Goal: Information Seeking & Learning: Learn about a topic

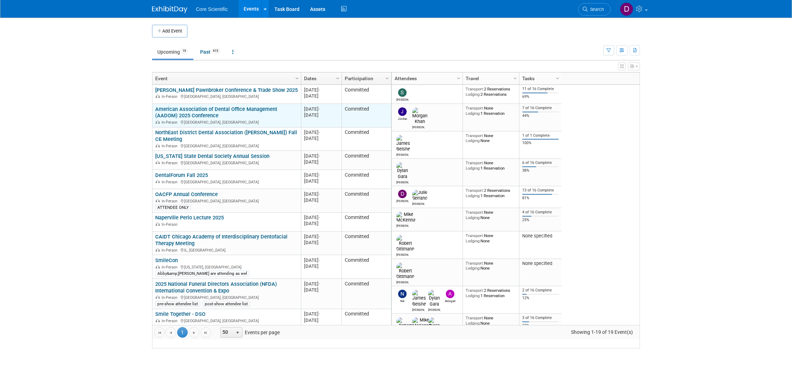
click at [197, 117] on link "American Association of Dental Office Management (AADOM) 2025 Conference" at bounding box center [216, 112] width 122 height 13
click at [245, 119] on link "American Association of Dental Office Management (AADOM) 2025 Conference" at bounding box center [216, 112] width 122 height 13
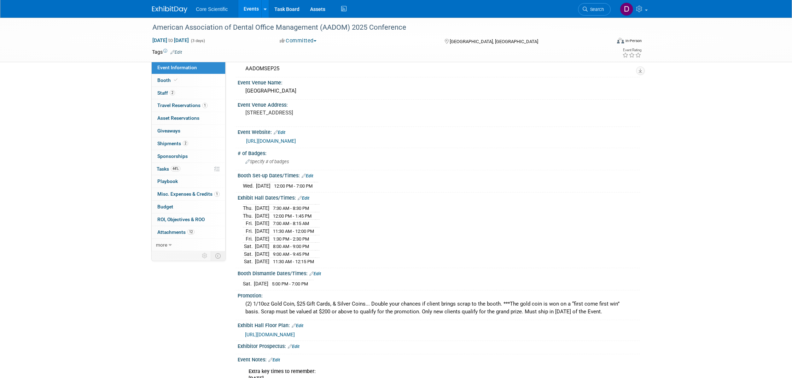
scroll to position [13, 0]
click at [188, 105] on span "Travel Reservations 1" at bounding box center [182, 106] width 50 height 6
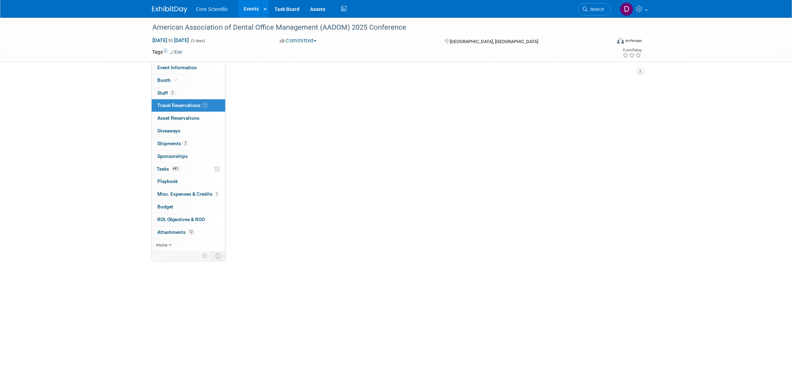
scroll to position [0, 0]
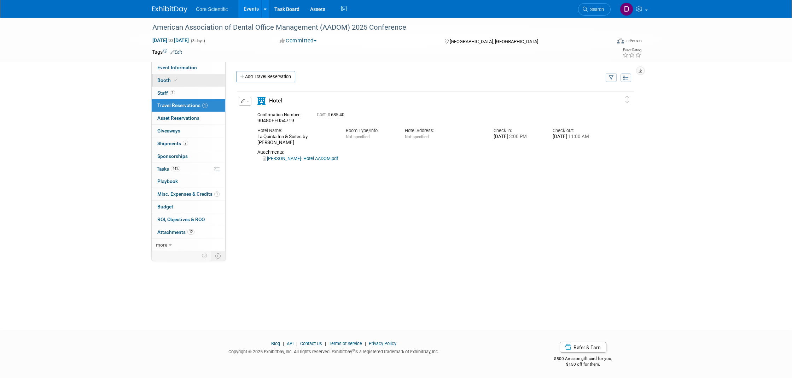
click at [200, 76] on link "Booth" at bounding box center [189, 80] width 74 height 12
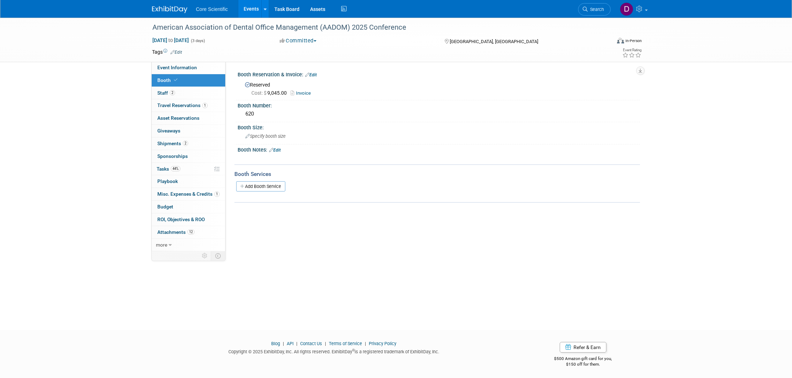
drag, startPoint x: 195, startPoint y: 68, endPoint x: 202, endPoint y: 75, distance: 9.8
click at [195, 68] on span "Event Information" at bounding box center [177, 68] width 40 height 6
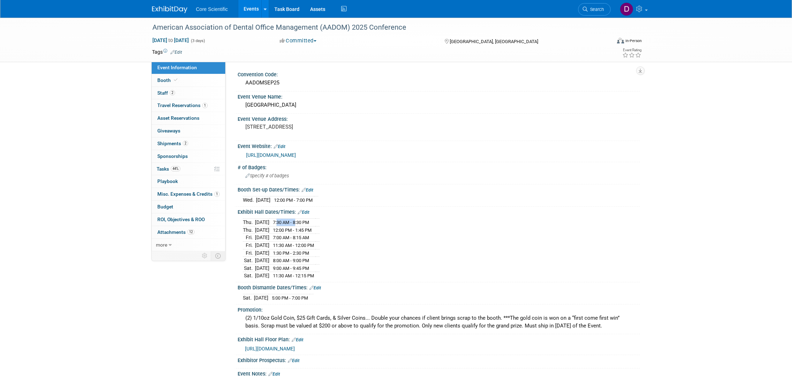
drag, startPoint x: 286, startPoint y: 222, endPoint x: 304, endPoint y: 221, distance: 18.5
click at [304, 221] on span "7:30 AM - 8:30 PM" at bounding box center [291, 222] width 36 height 5
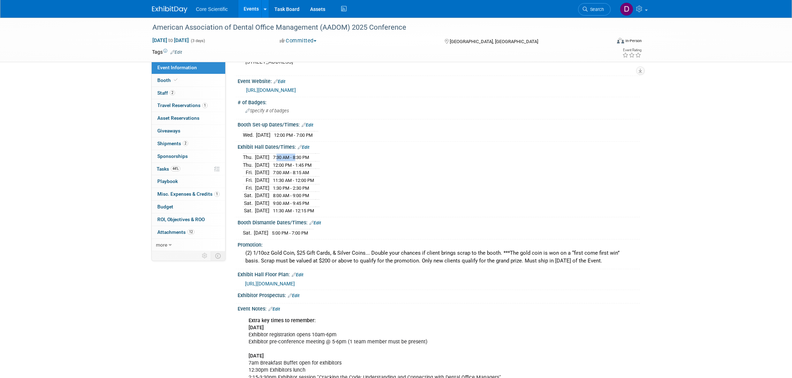
scroll to position [66, 0]
click at [174, 104] on span "Travel Reservations 1" at bounding box center [182, 106] width 50 height 6
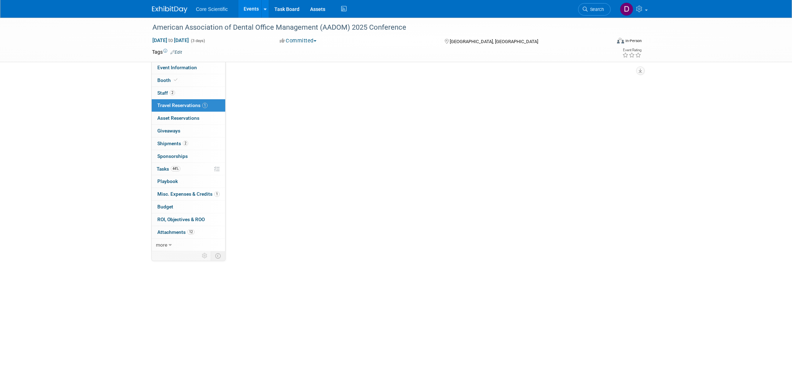
scroll to position [0, 0]
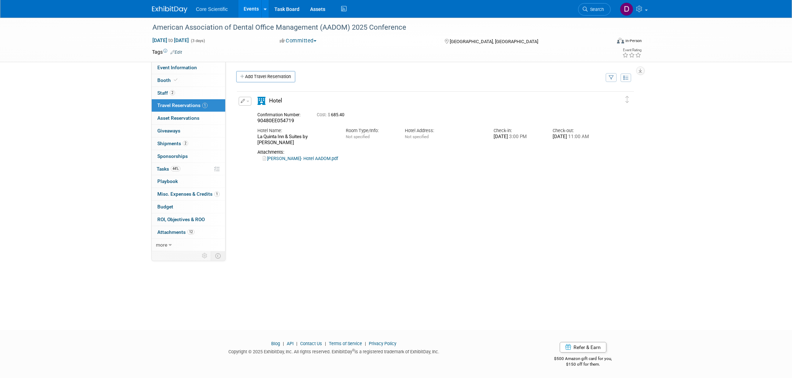
drag, startPoint x: 562, startPoint y: 137, endPoint x: 576, endPoint y: 137, distance: 13.8
click at [576, 137] on div "Sun. Sep 7, 2025 11:00 AM" at bounding box center [577, 137] width 48 height 6
click at [168, 69] on span "Event Information" at bounding box center [177, 68] width 40 height 6
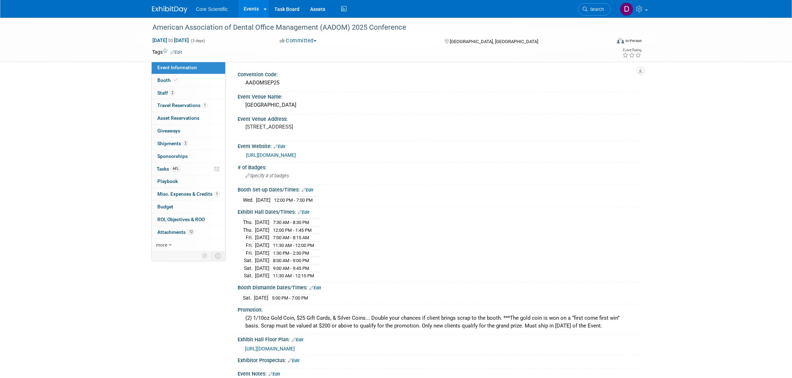
scroll to position [1, 0]
click at [204, 6] on li "Core Scientific" at bounding box center [217, 6] width 42 height 10
click at [251, 9] on link "Events" at bounding box center [251, 9] width 26 height 18
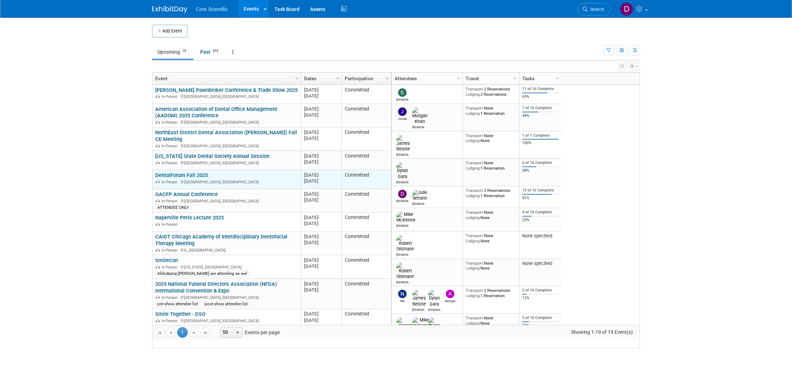
click at [173, 179] on link "DentalForum Fall 2025" at bounding box center [181, 175] width 53 height 6
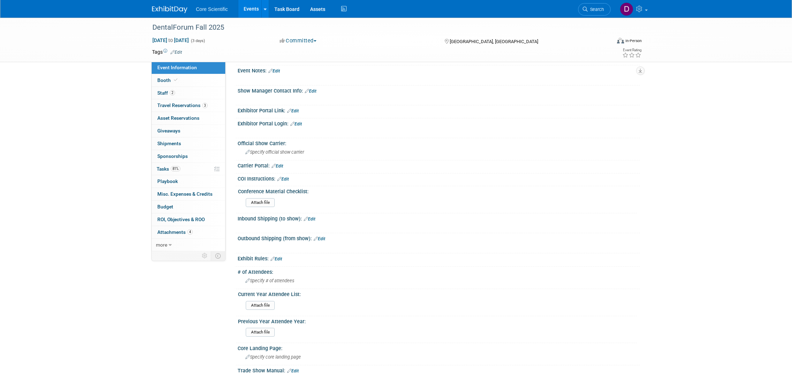
scroll to position [229, 0]
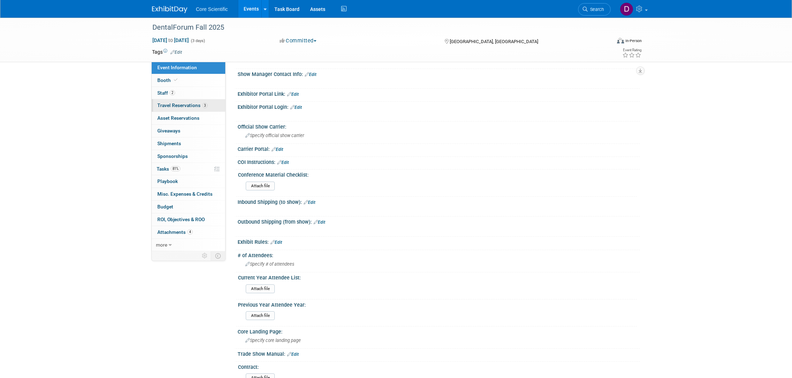
click at [193, 106] on span "Travel Reservations 3" at bounding box center [182, 106] width 50 height 6
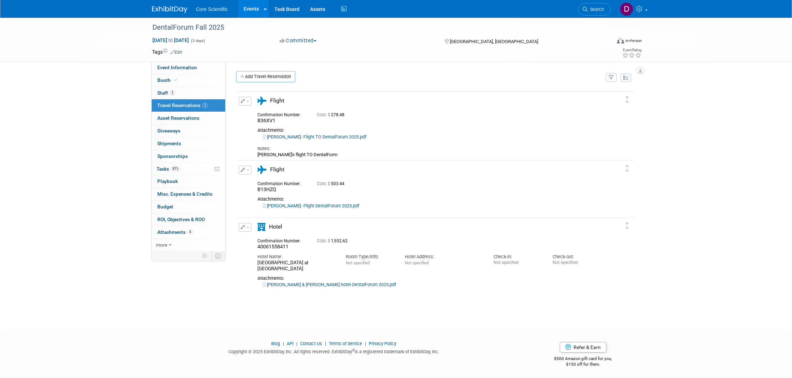
scroll to position [0, 0]
click at [221, 16] on ul "Core Scientific Events Add Event Bulk Upload Events Shareable Event Boards Rece…" at bounding box center [272, 9] width 152 height 18
click at [220, 12] on ul "Core Scientific Events Add Event Bulk Upload Events Shareable Event Boards Rece…" at bounding box center [272, 9] width 152 height 18
click at [257, 13] on link "Events" at bounding box center [251, 9] width 26 height 18
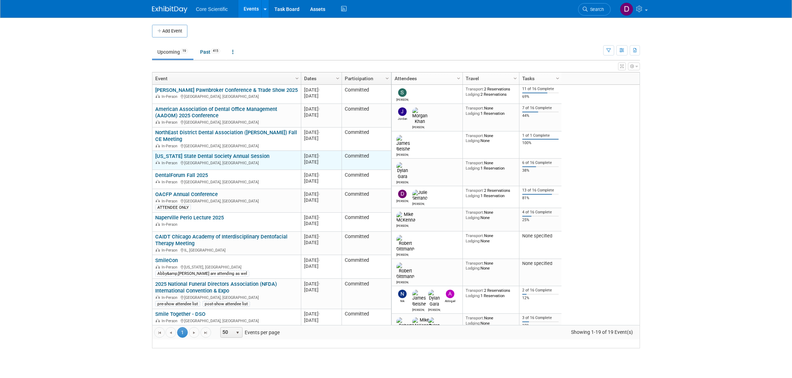
click at [207, 159] on link "[US_STATE] State Dental Society Annual Session" at bounding box center [212, 156] width 114 height 6
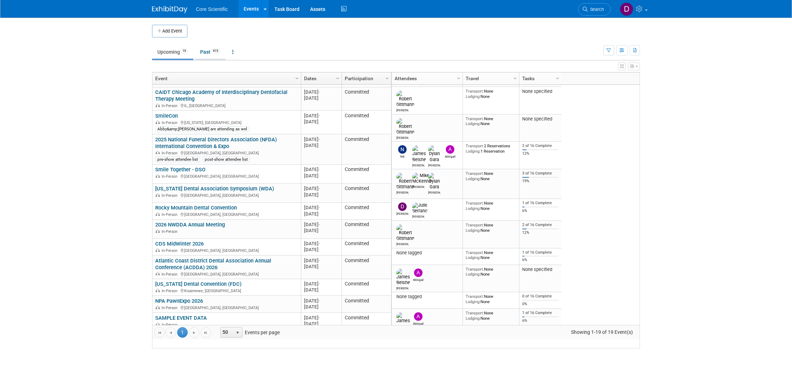
click at [209, 56] on link "Past 415" at bounding box center [210, 51] width 31 height 13
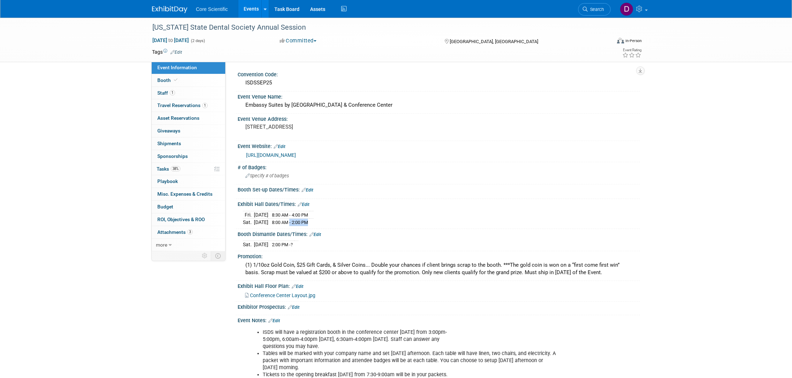
drag, startPoint x: 321, startPoint y: 221, endPoint x: 302, endPoint y: 222, distance: 19.1
click at [302, 222] on span "8:00 AM - 2:00 PM" at bounding box center [290, 222] width 36 height 5
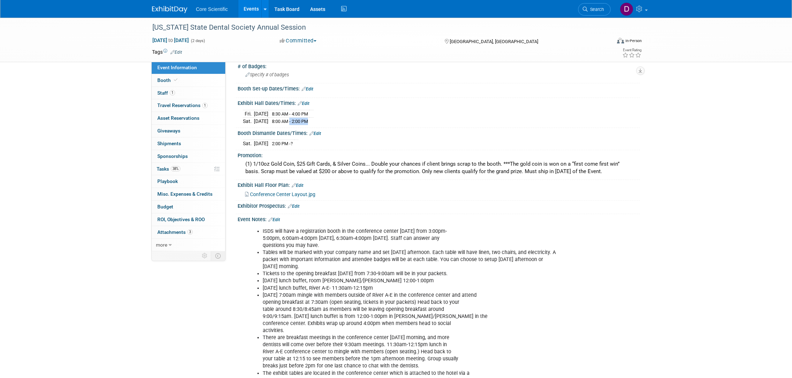
scroll to position [224, 0]
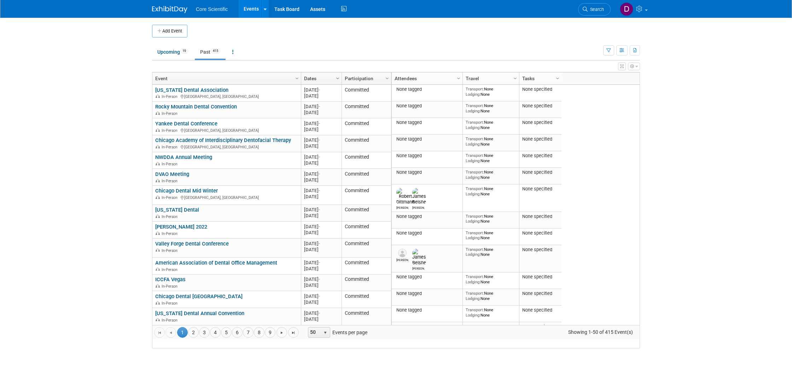
click at [337, 77] on span "Column Settings" at bounding box center [338, 79] width 6 height 6
click at [362, 96] on span "Sort Descending" at bounding box center [363, 99] width 57 height 11
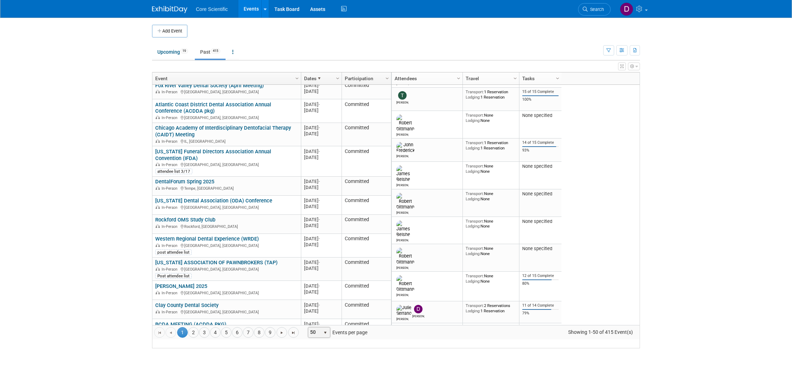
click at [328, 338] on span "select" at bounding box center [326, 333] width 10 height 10
click at [324, 331] on li "100" at bounding box center [319, 330] width 20 height 10
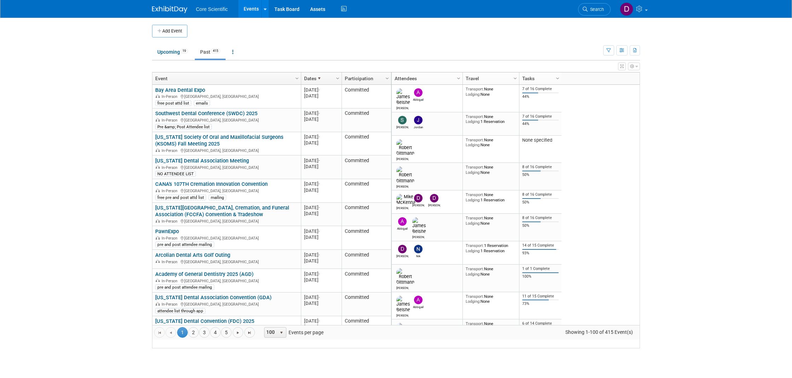
click at [207, 8] on span "Core Scientific" at bounding box center [212, 9] width 32 height 6
click at [217, 7] on span "Core Scientific" at bounding box center [212, 9] width 32 height 6
click at [265, 9] on icon at bounding box center [265, 9] width 3 height 5
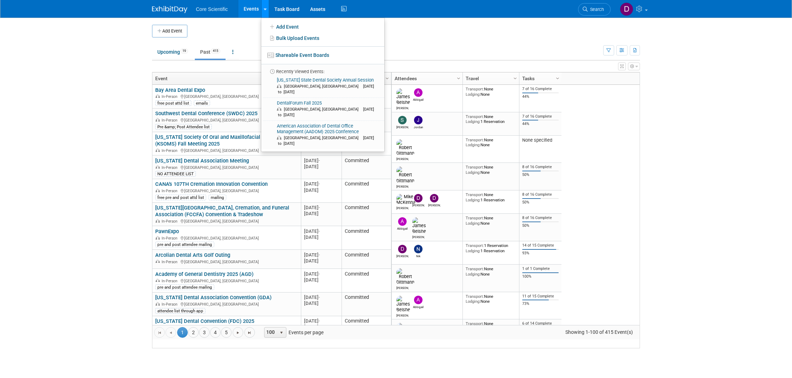
click at [265, 9] on icon at bounding box center [265, 9] width 3 height 5
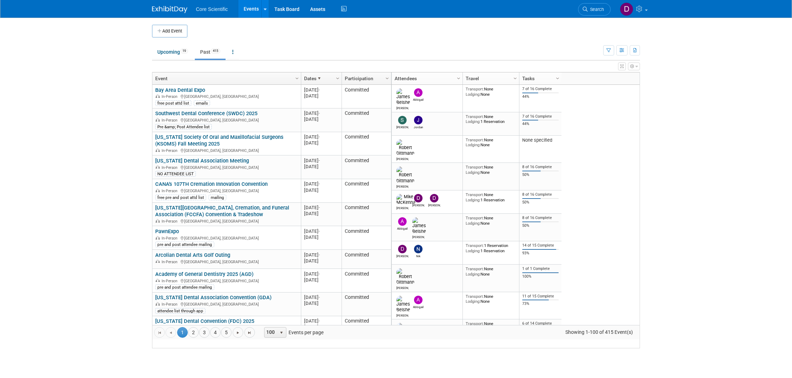
click at [250, 10] on link "Events" at bounding box center [251, 9] width 26 height 18
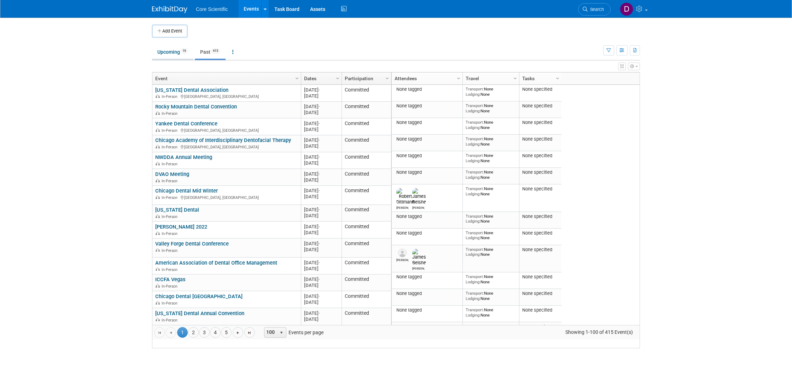
click at [170, 54] on link "Upcoming 19" at bounding box center [172, 51] width 41 height 13
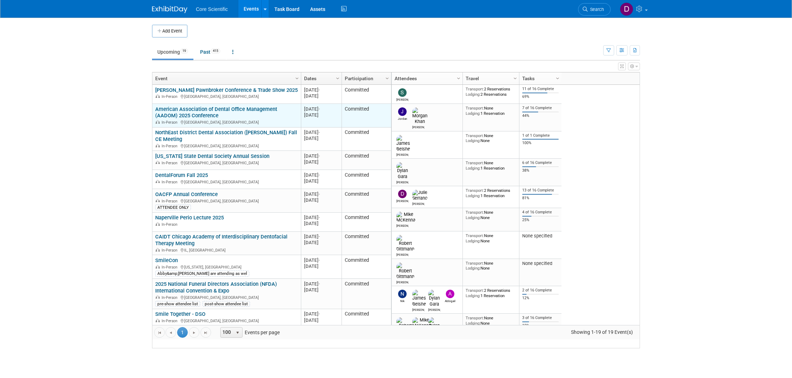
click at [196, 118] on link "American Association of Dental Office Management (AADOM) 2025 Conference" at bounding box center [216, 112] width 122 height 13
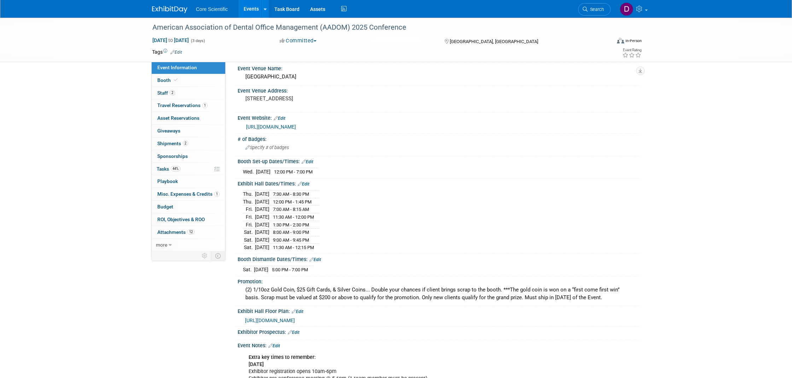
scroll to position [28, 0]
